Goal: Information Seeking & Learning: Learn about a topic

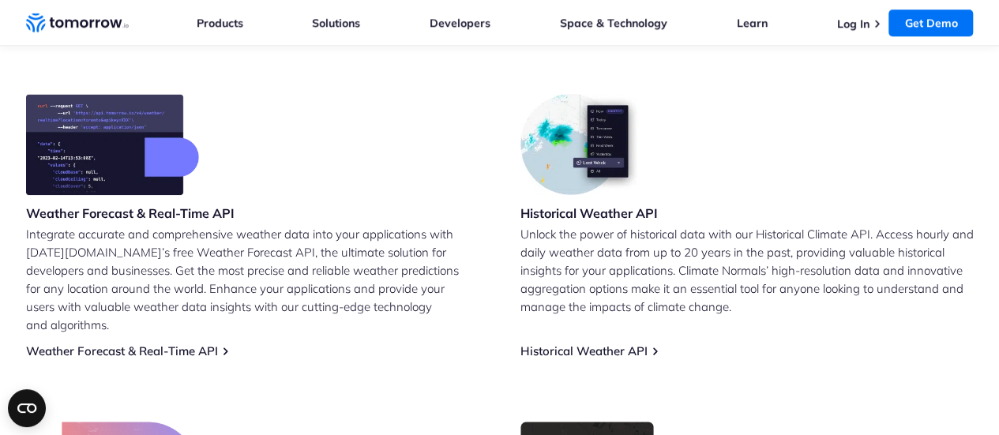
drag, startPoint x: 102, startPoint y: 277, endPoint x: 345, endPoint y: 279, distance: 243.3
click at [345, 279] on p "Integrate accurate and comprehensive weather data into your applications with T…" at bounding box center [252, 279] width 453 height 109
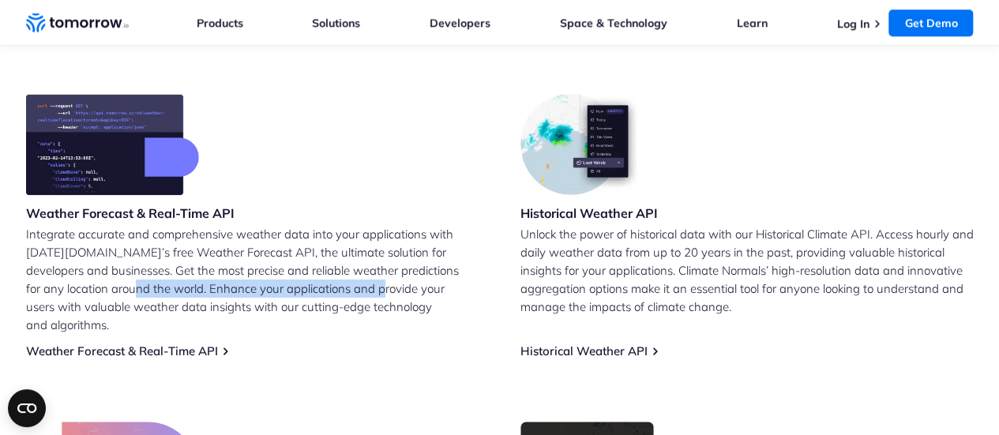
drag, startPoint x: 112, startPoint y: 293, endPoint x: 340, endPoint y: 293, distance: 227.5
click at [340, 293] on p "Integrate accurate and comprehensive weather data into your applications with T…" at bounding box center [252, 279] width 453 height 109
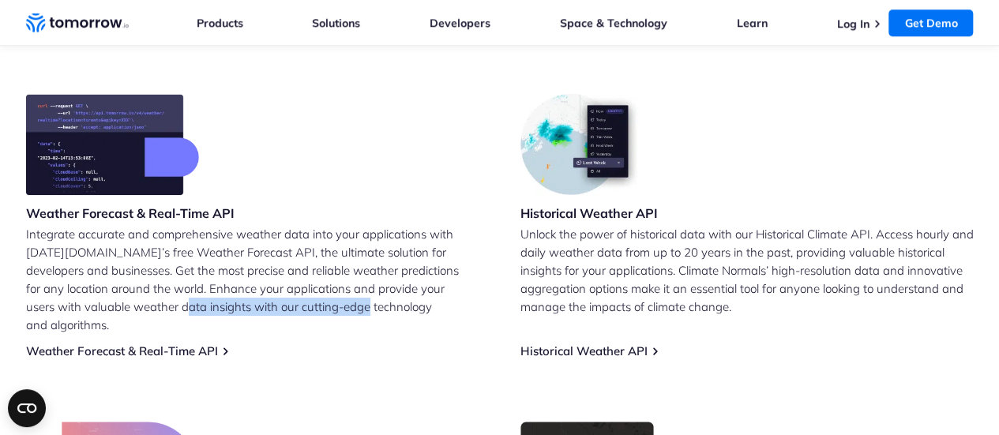
drag, startPoint x: 145, startPoint y: 303, endPoint x: 306, endPoint y: 303, distance: 161.1
click at [306, 303] on p "Integrate accurate and comprehensive weather data into your applications with T…" at bounding box center [252, 279] width 453 height 109
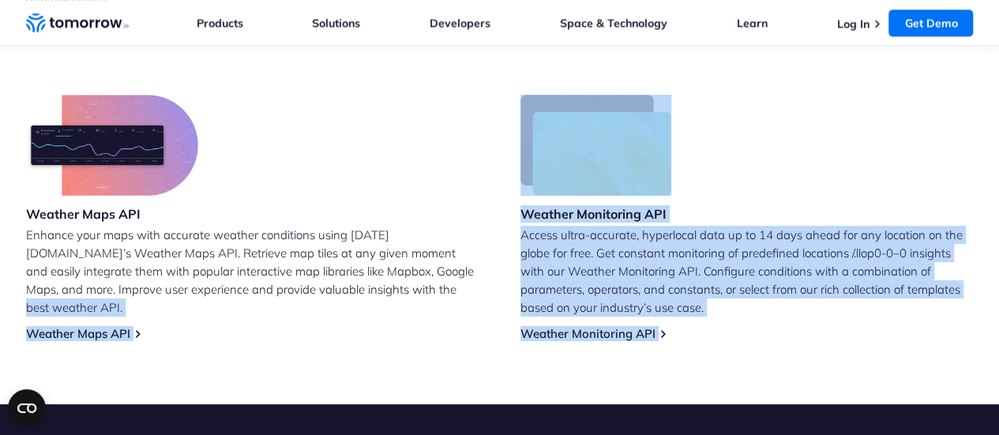
drag, startPoint x: 335, startPoint y: 419, endPoint x: 328, endPoint y: 442, distance: 24.0
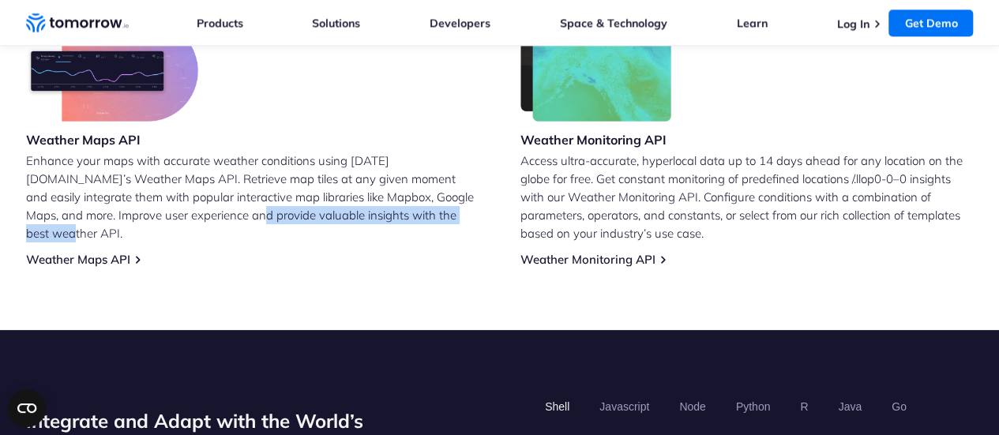
drag, startPoint x: 220, startPoint y: 194, endPoint x: 389, endPoint y: 194, distance: 169.0
click at [389, 194] on p "Enhance your maps with accurate weather conditions using Tomorrow.io’s Weather …" at bounding box center [252, 197] width 453 height 91
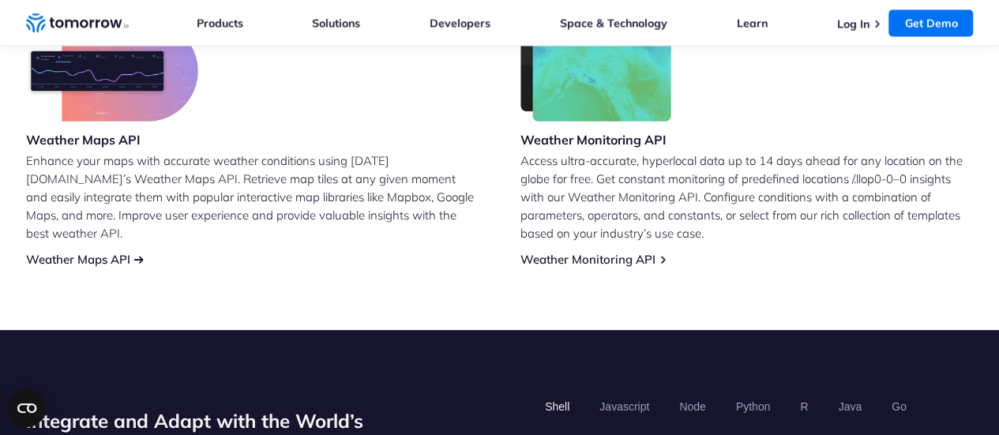
click at [104, 252] on link "Weather Maps API" at bounding box center [78, 259] width 104 height 15
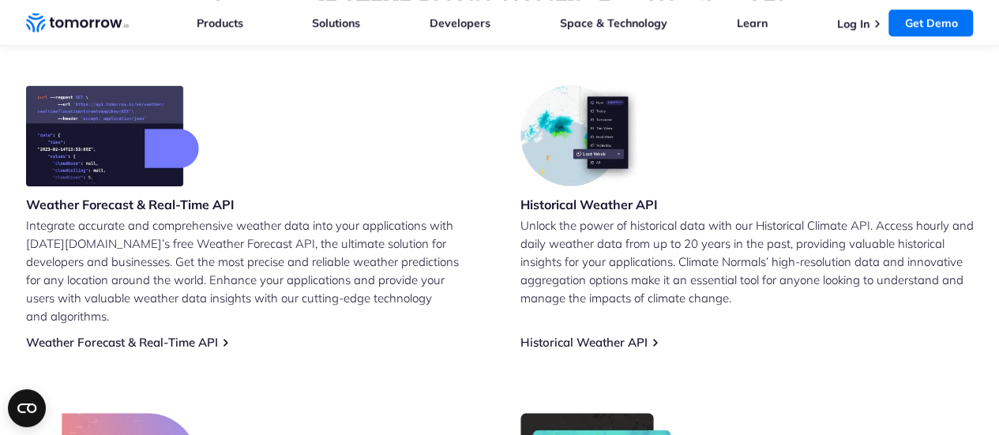
scroll to position [638, 0]
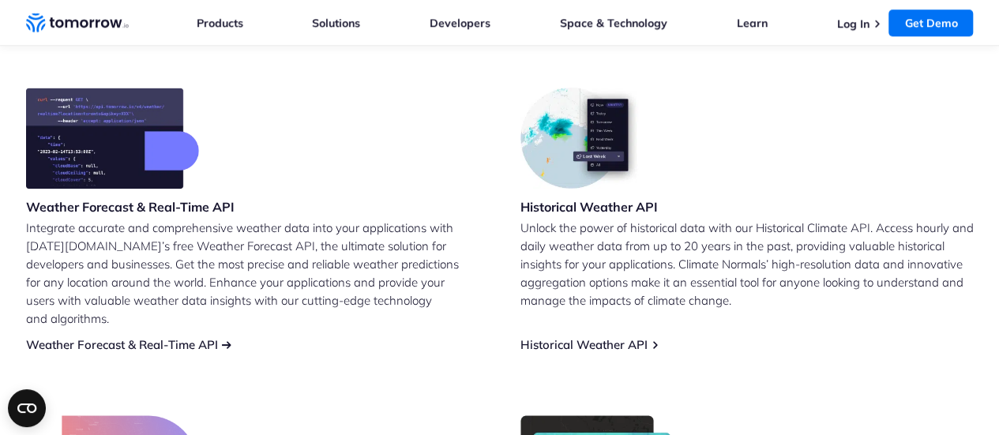
click at [224, 324] on div "Weather Forecast & Real-Time API Integrate accurate and comprehensive weather d…" at bounding box center [252, 220] width 453 height 265
click at [218, 337] on link "Weather Forecast & Real-Time API" at bounding box center [122, 344] width 192 height 15
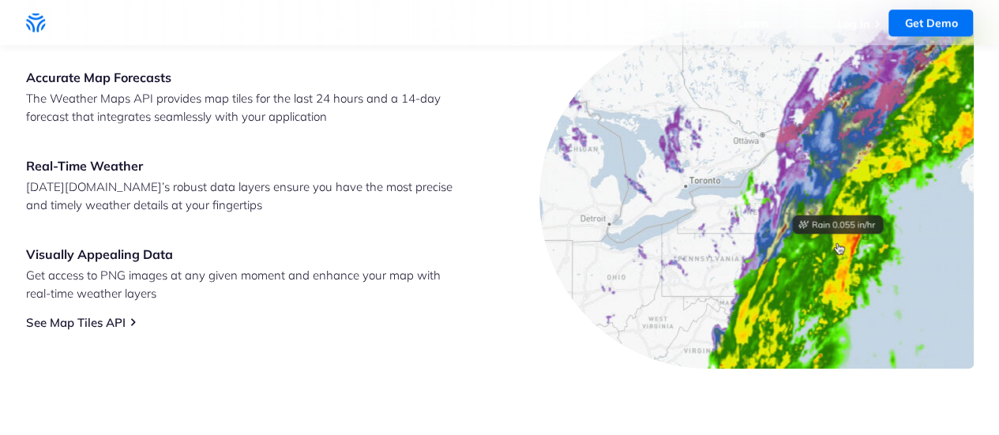
scroll to position [711, 0]
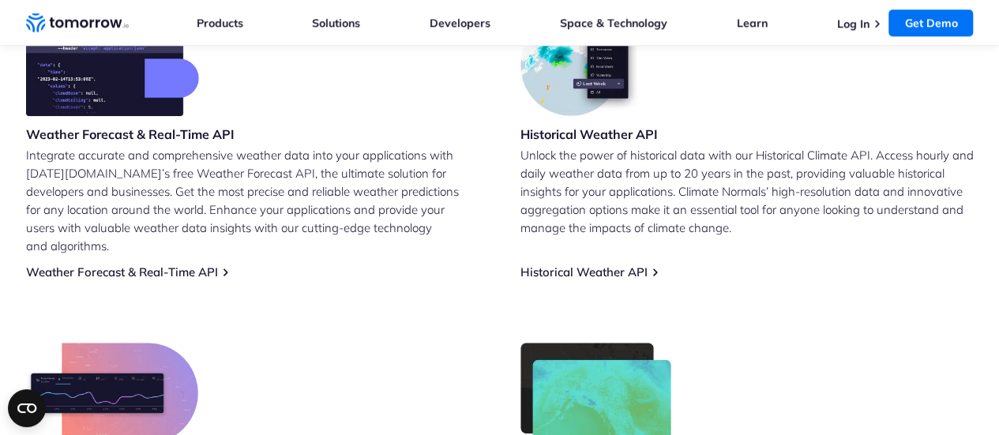
scroll to position [711, 0]
